Goal: Task Accomplishment & Management: Manage account settings

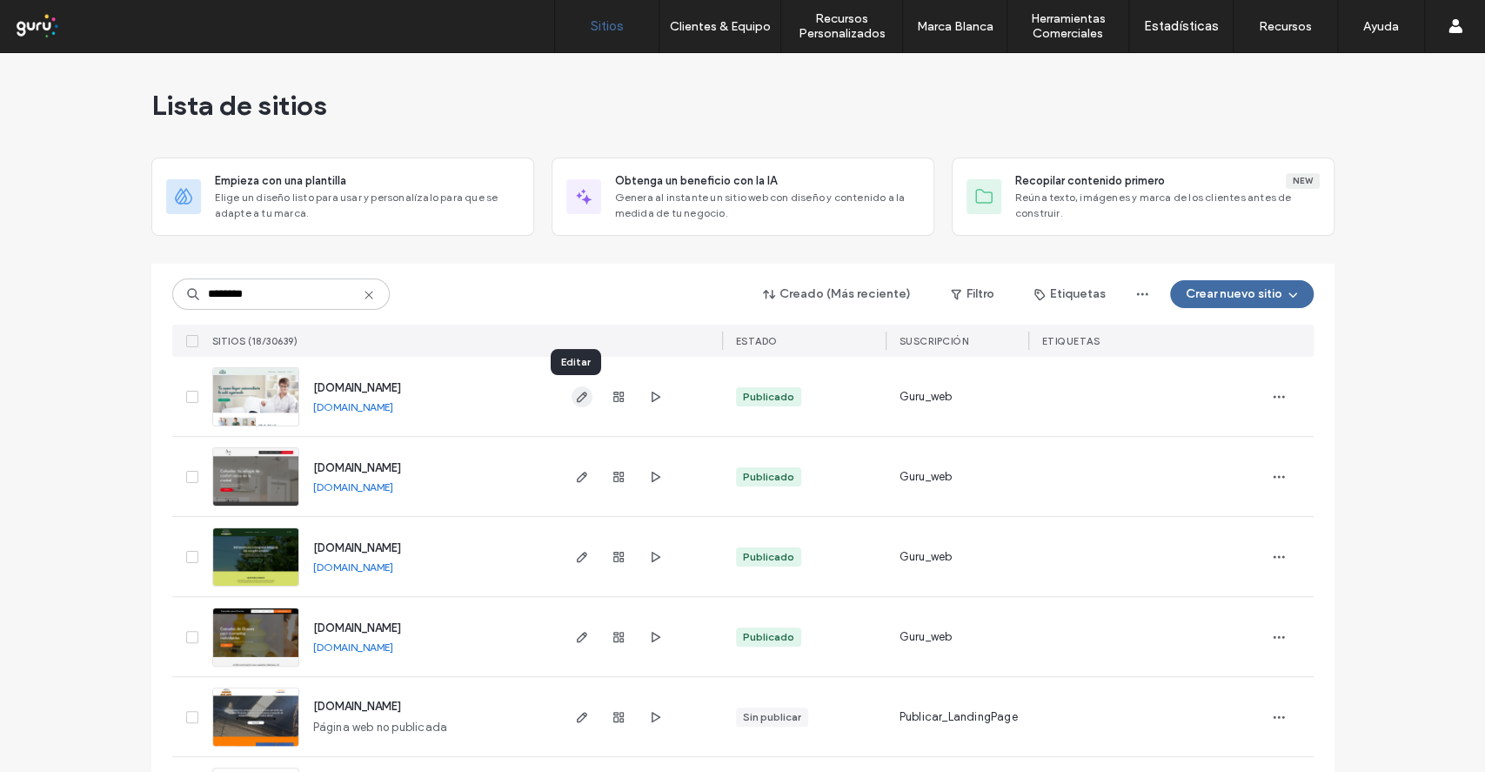
type input "********"
click at [576, 393] on use "button" at bounding box center [581, 397] width 10 height 10
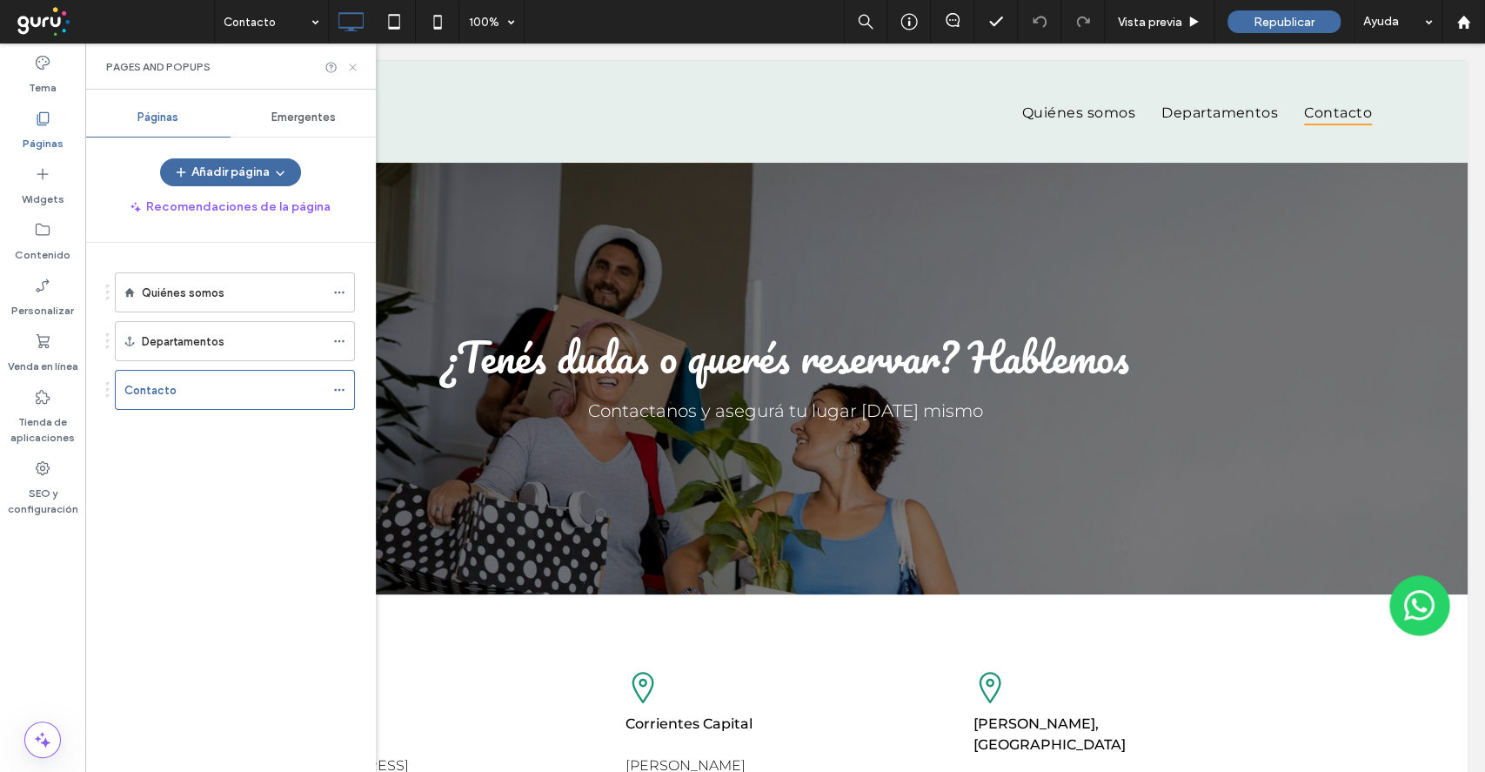
click at [352, 70] on icon at bounding box center [352, 67] width 13 height 13
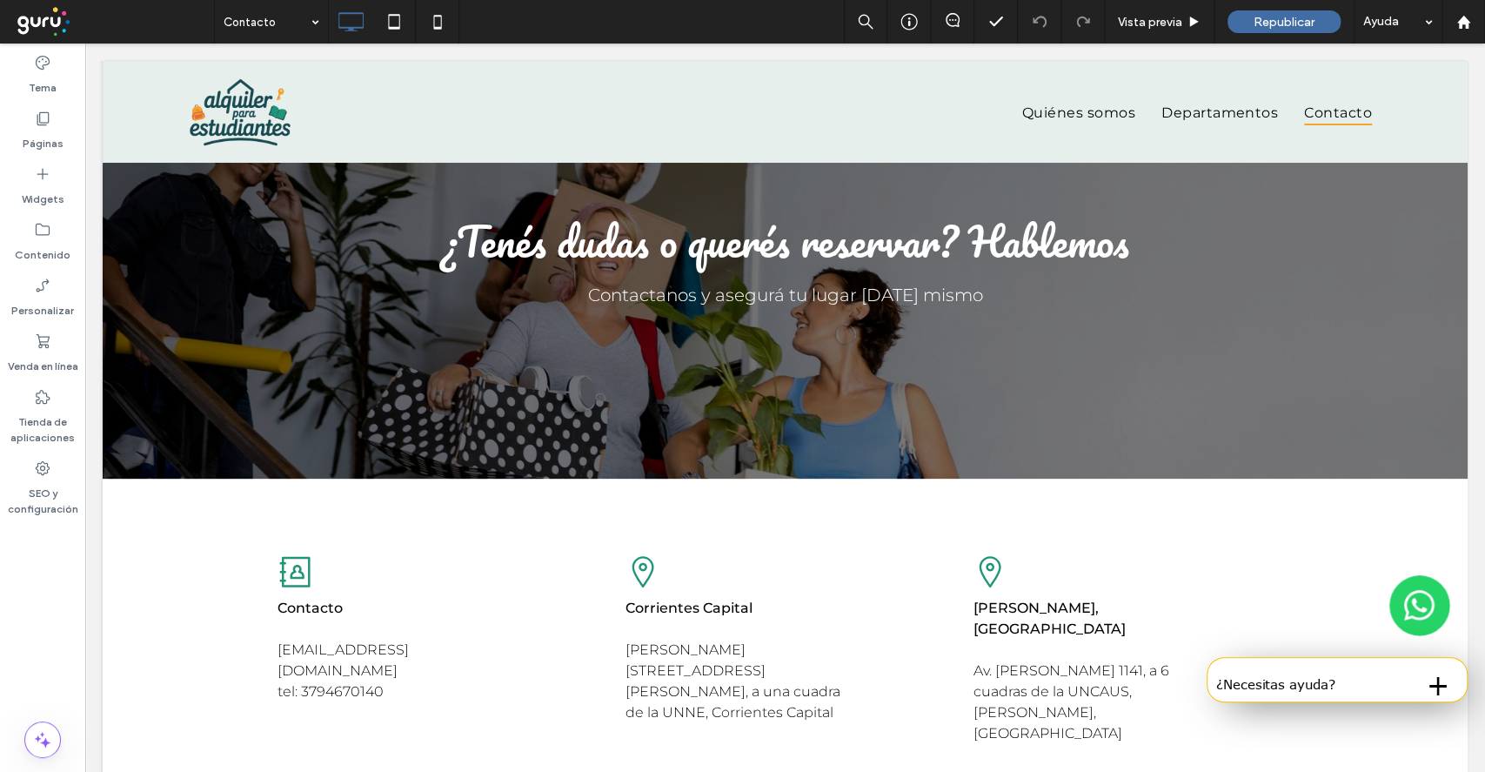
scroll to position [116, 0]
click at [1272, 28] on span "Republicar" at bounding box center [1284, 22] width 61 height 15
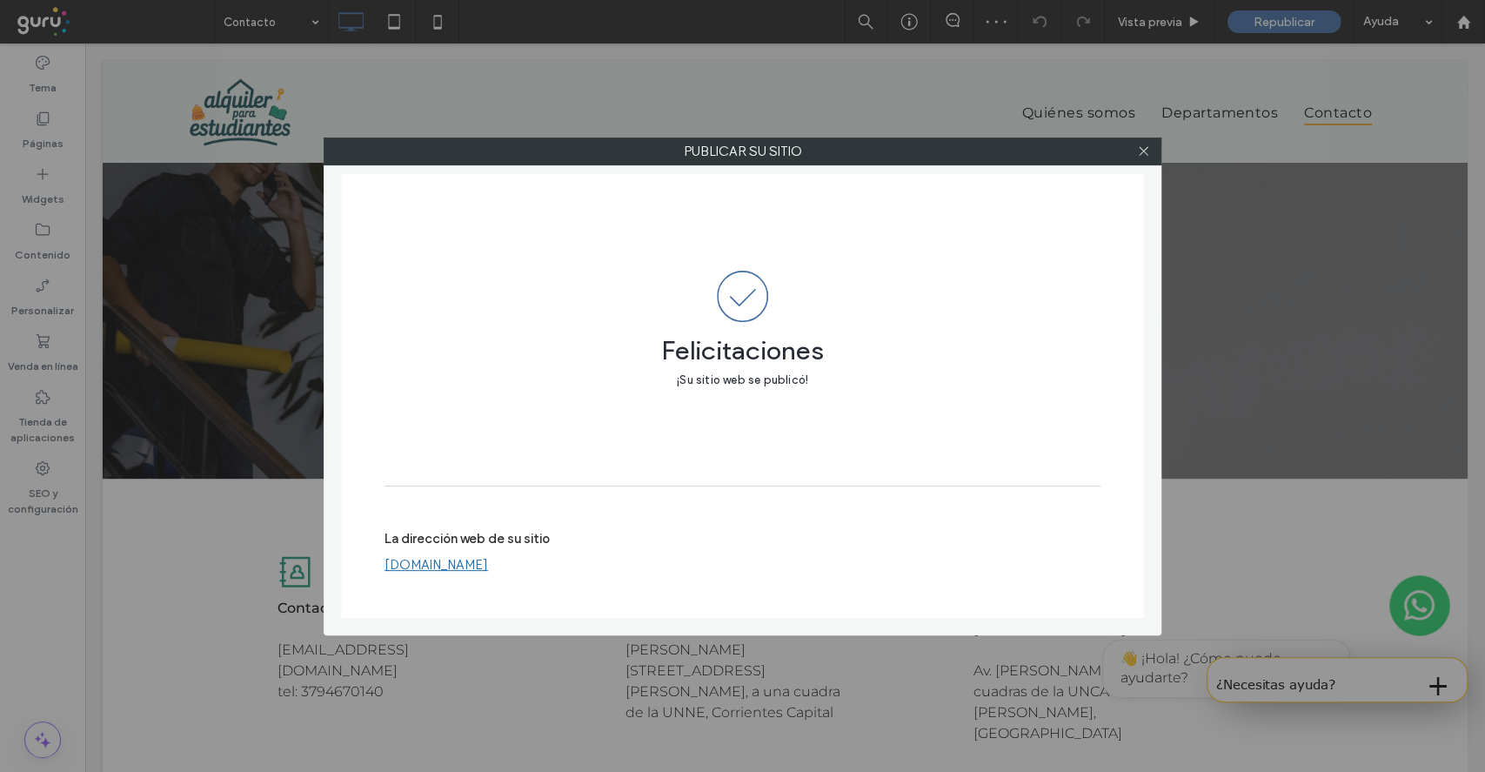
click at [482, 561] on link "[DOMAIN_NAME]" at bounding box center [437, 565] width 104 height 16
